Goal: Transaction & Acquisition: Subscribe to service/newsletter

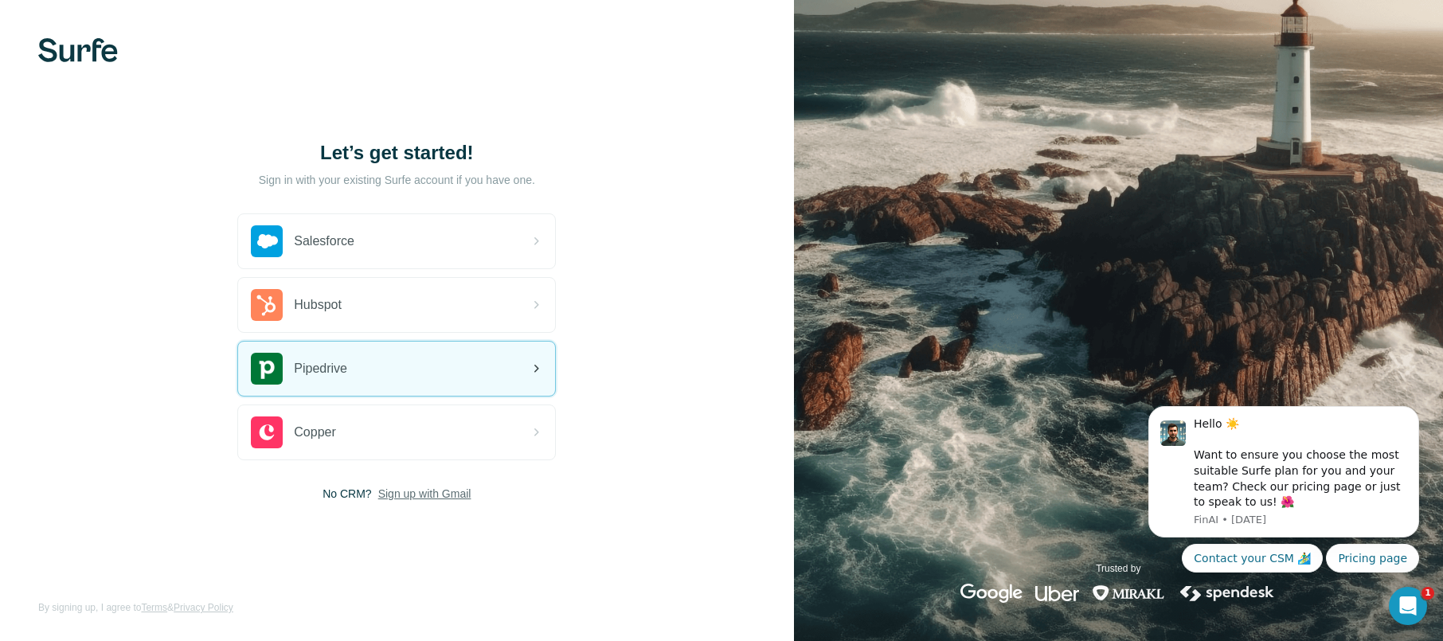
click at [373, 367] on div "Pipedrive" at bounding box center [396, 369] width 317 height 54
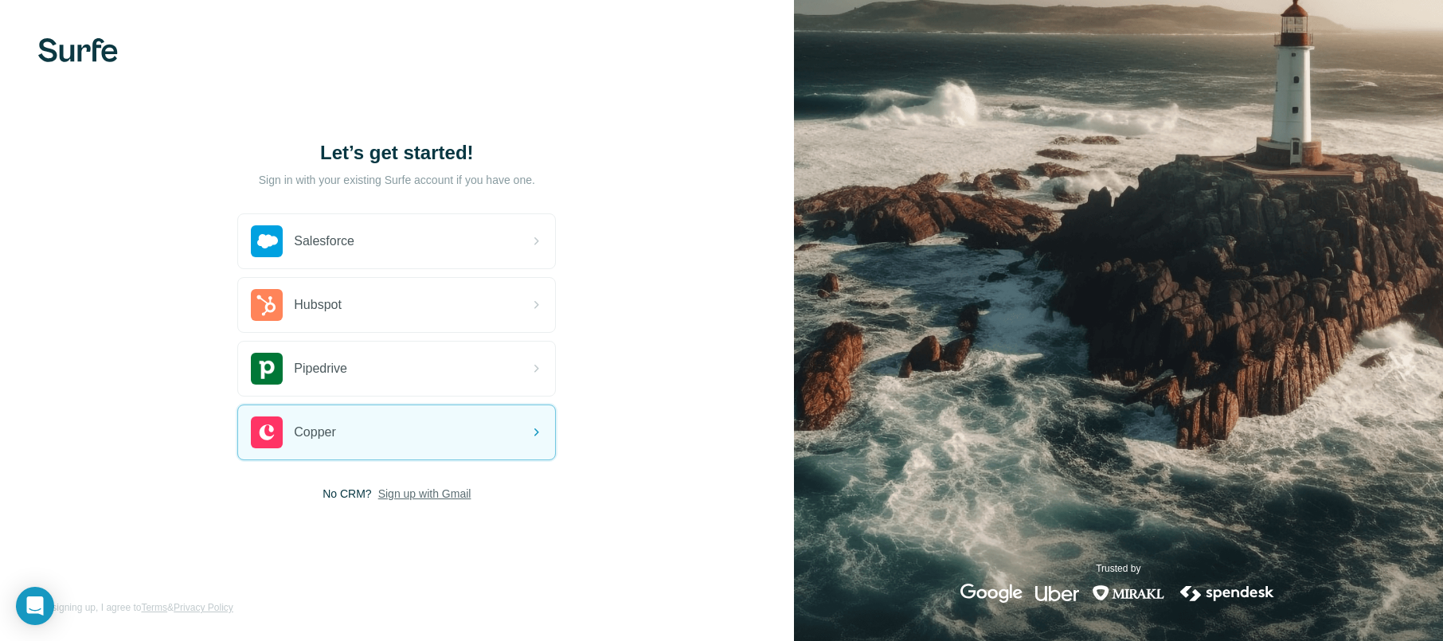
click at [448, 499] on span "Sign up with Gmail" at bounding box center [424, 494] width 93 height 16
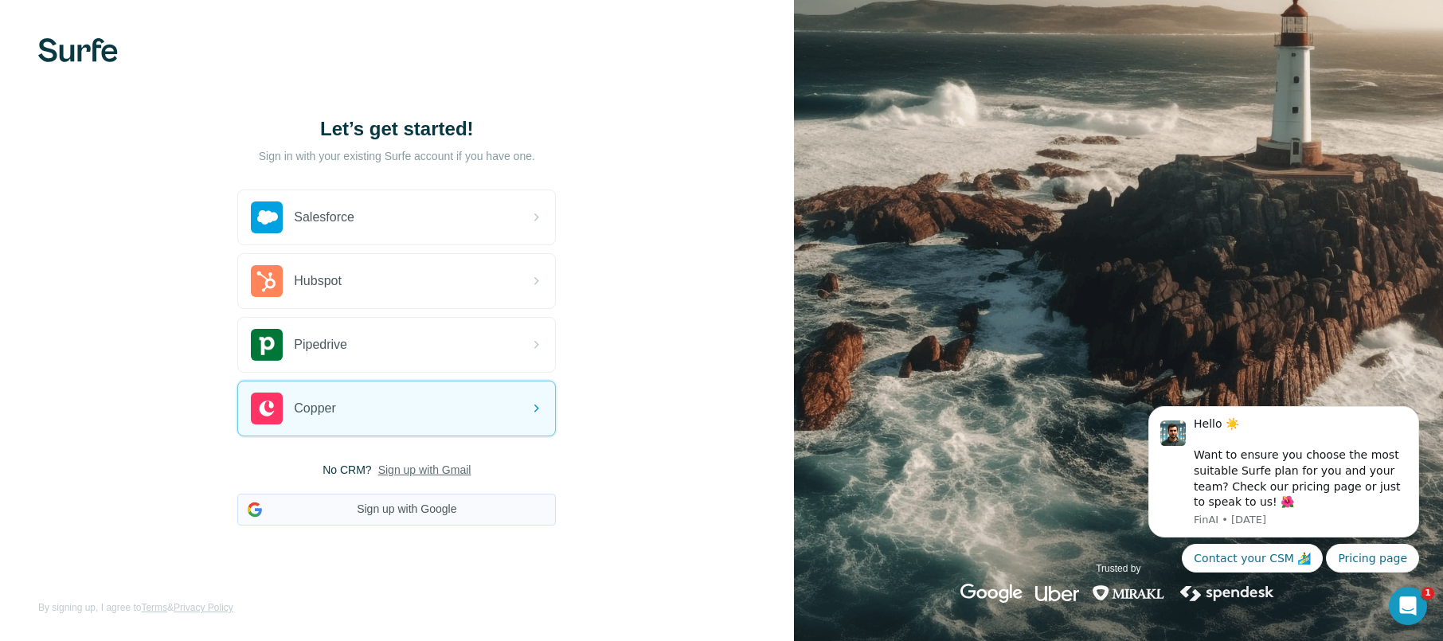
click at [421, 504] on button "Sign up with Google" at bounding box center [396, 510] width 319 height 32
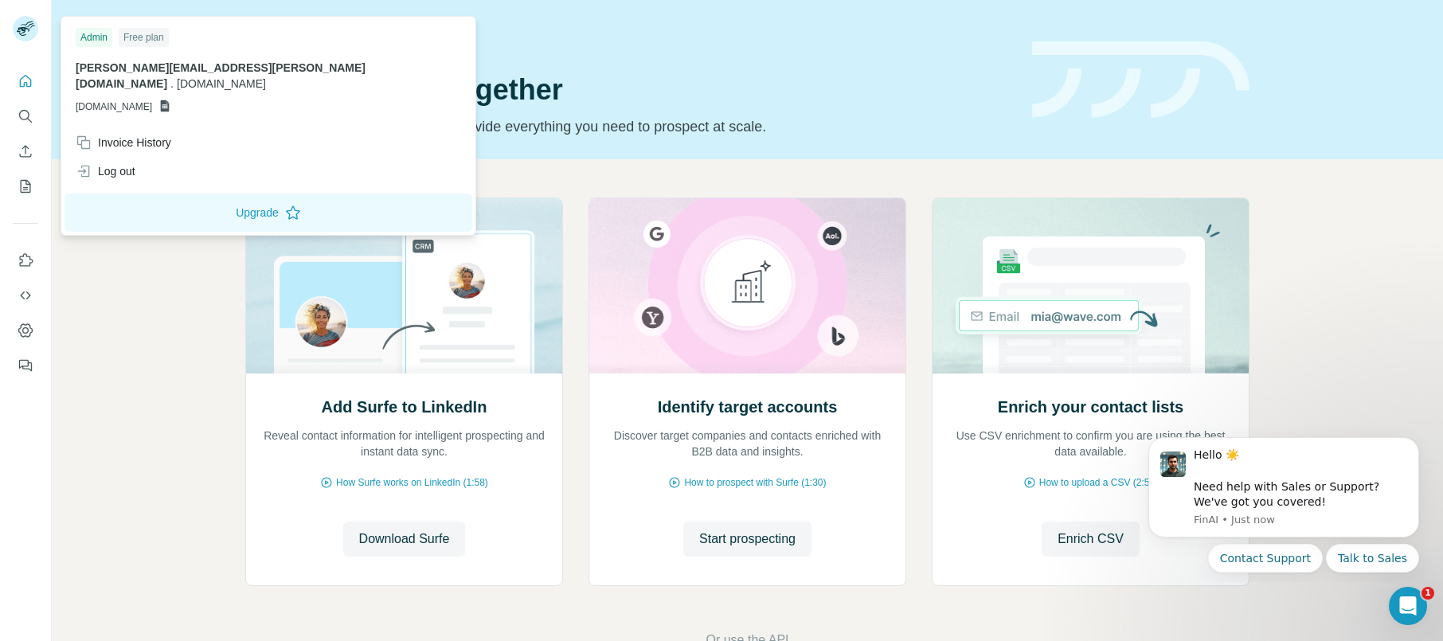
click at [33, 31] on rect at bounding box center [25, 28] width 25 height 25
click at [139, 158] on div "Log out" at bounding box center [268, 171] width 405 height 29
